Goal: Task Accomplishment & Management: Use online tool/utility

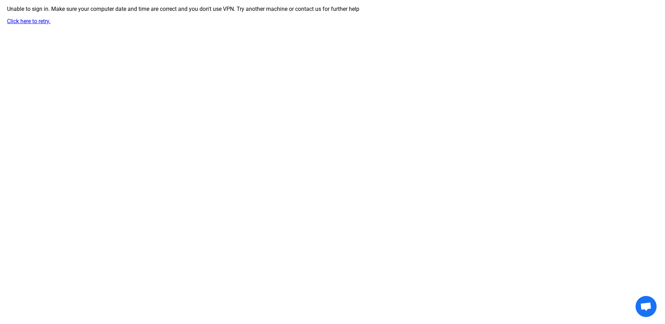
click at [28, 20] on link "Click here to retry." at bounding box center [28, 21] width 43 height 7
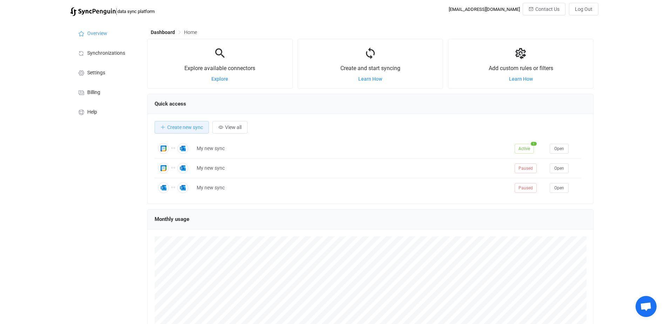
scroll to position [136, 446]
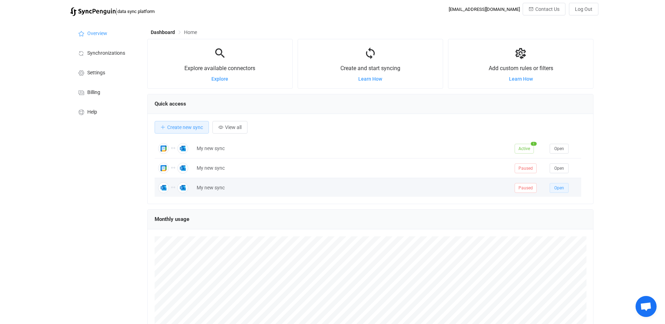
click at [561, 188] on span "Open" at bounding box center [559, 187] width 10 height 5
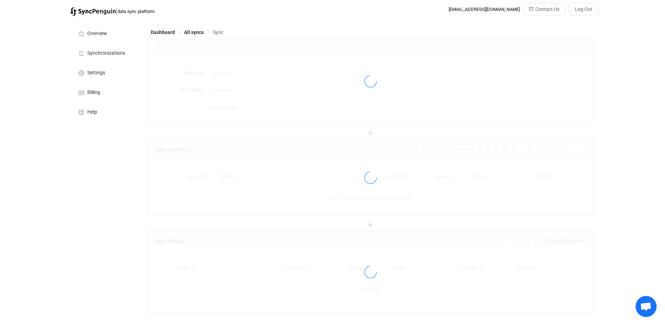
type input "10 minutes"
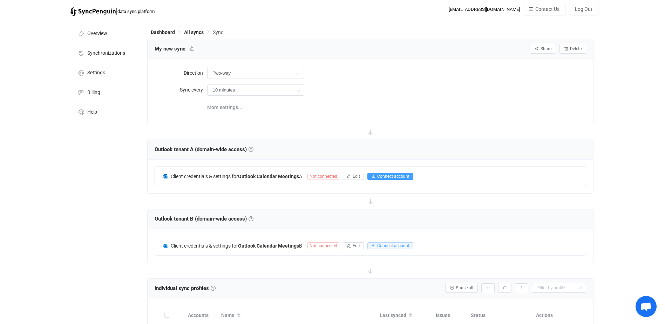
click at [398, 174] on span "Connect account" at bounding box center [393, 176] width 32 height 5
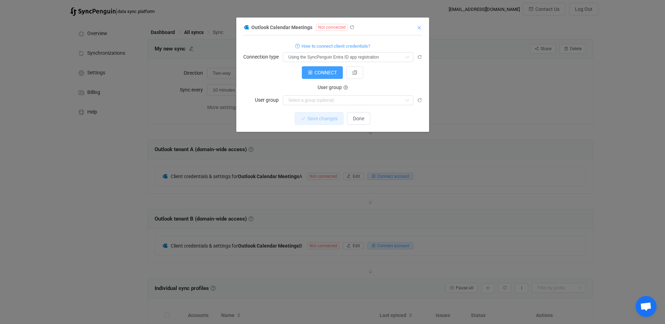
click at [420, 27] on icon "Close" at bounding box center [419, 28] width 6 height 6
